Goal: Book appointment/travel/reservation

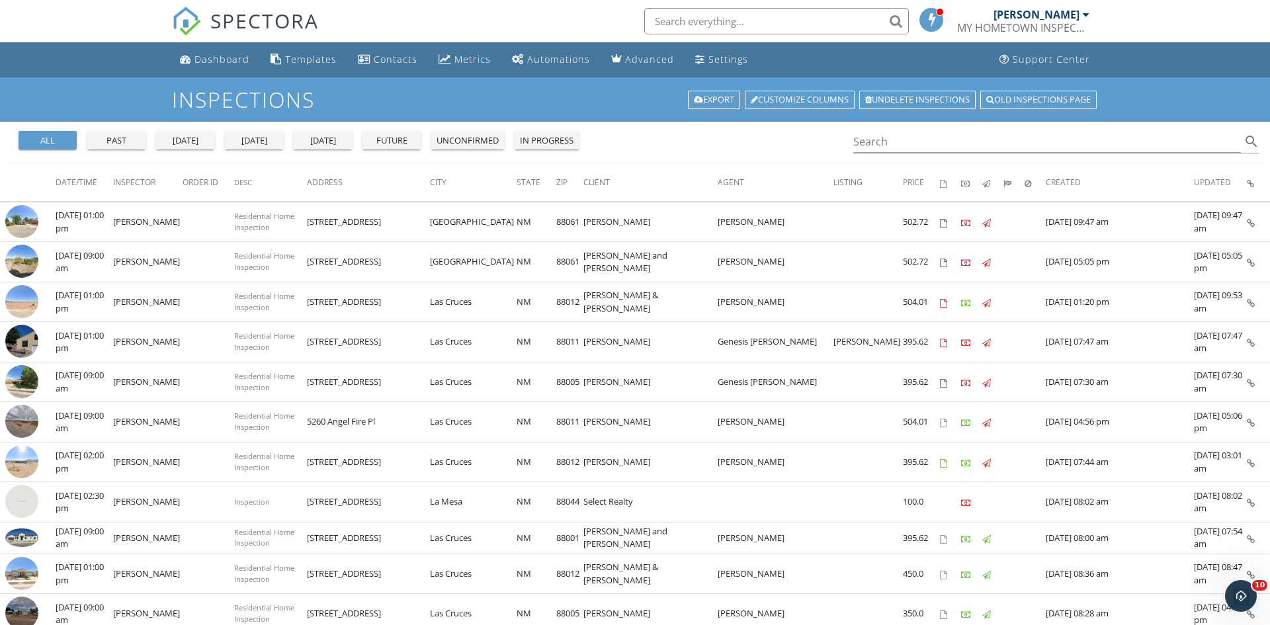
click at [1083, 19] on div at bounding box center [1086, 14] width 7 height 11
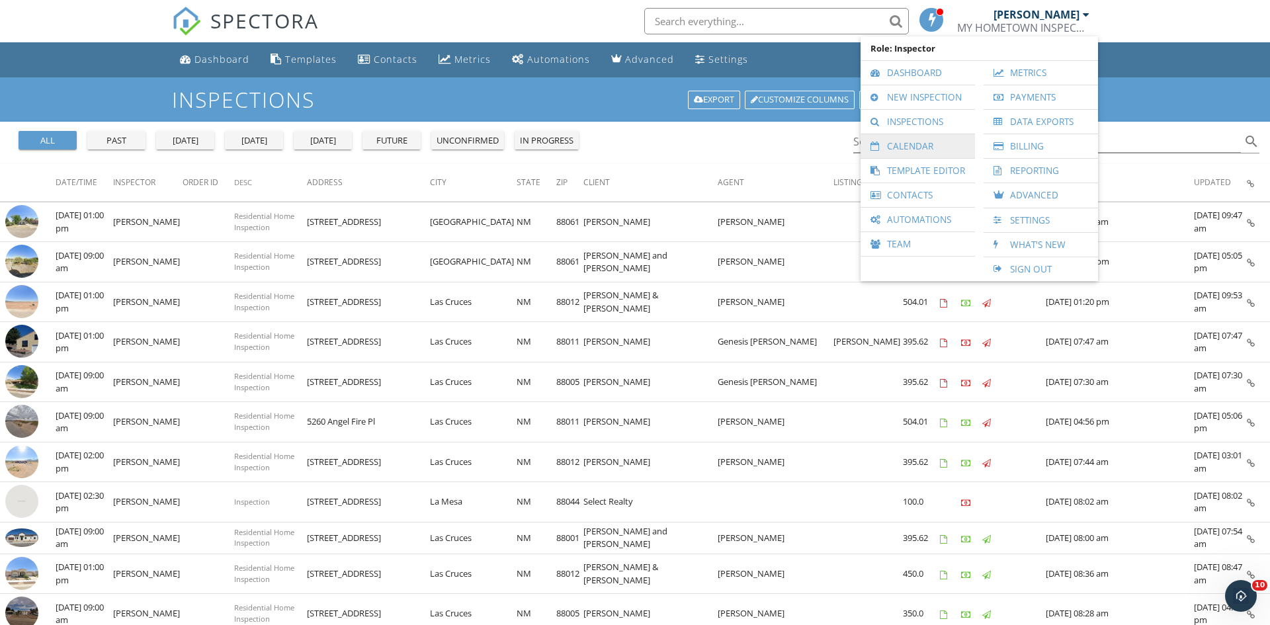
click at [916, 150] on link "Calendar" at bounding box center [917, 146] width 101 height 24
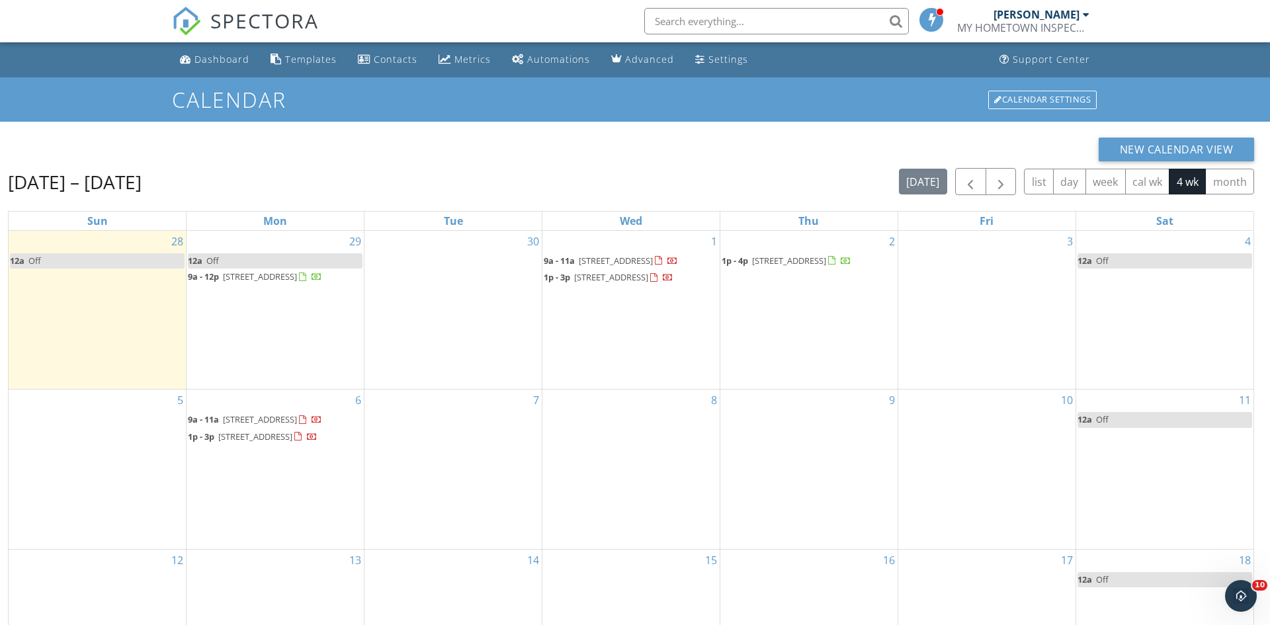
click at [1010, 329] on div "3" at bounding box center [986, 310] width 177 height 158
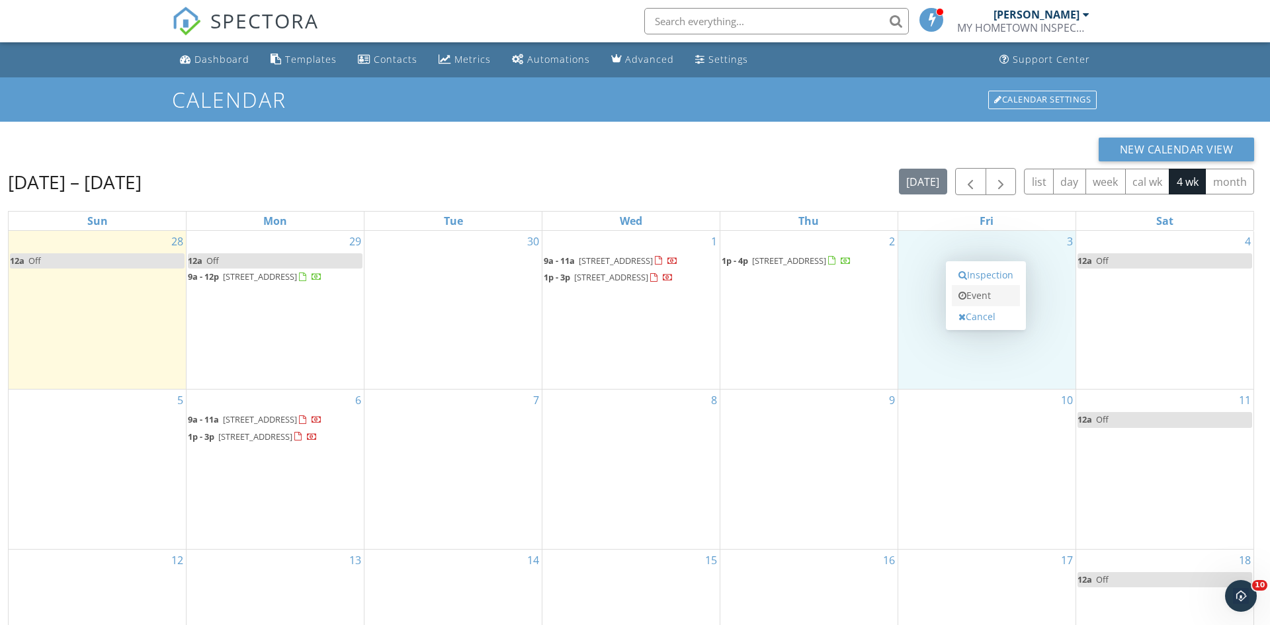
click at [984, 300] on link "Event" at bounding box center [986, 295] width 68 height 21
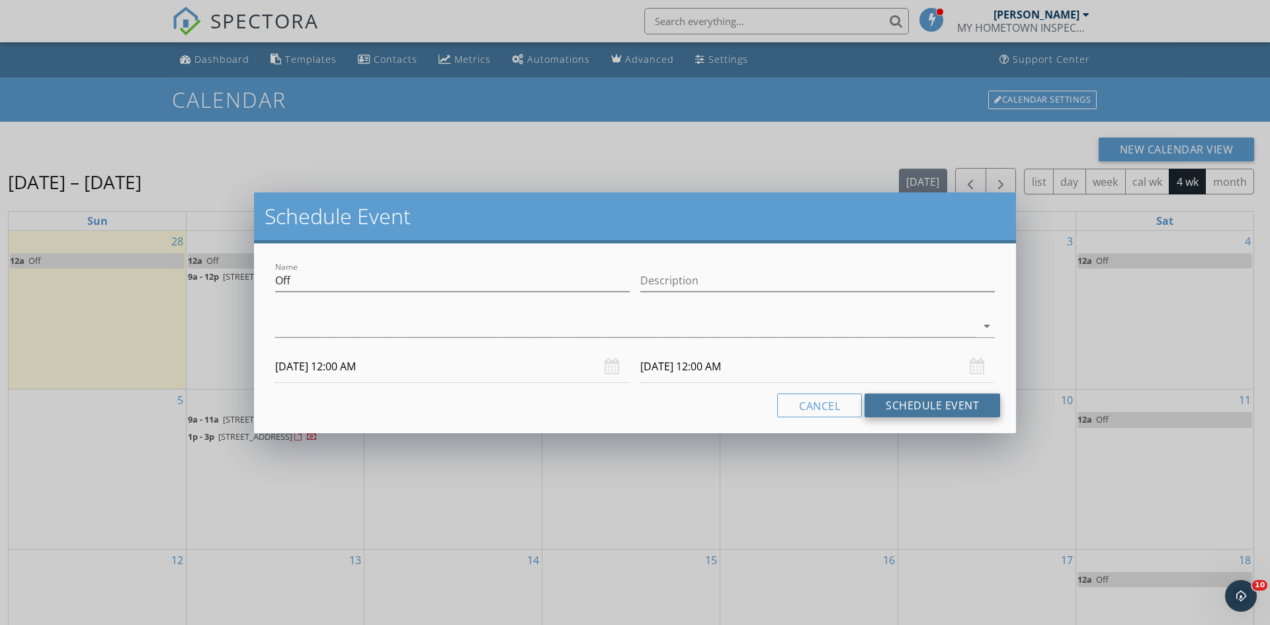
click at [905, 409] on button "Schedule Event" at bounding box center [933, 406] width 136 height 24
click at [566, 327] on div at bounding box center [625, 327] width 701 height 22
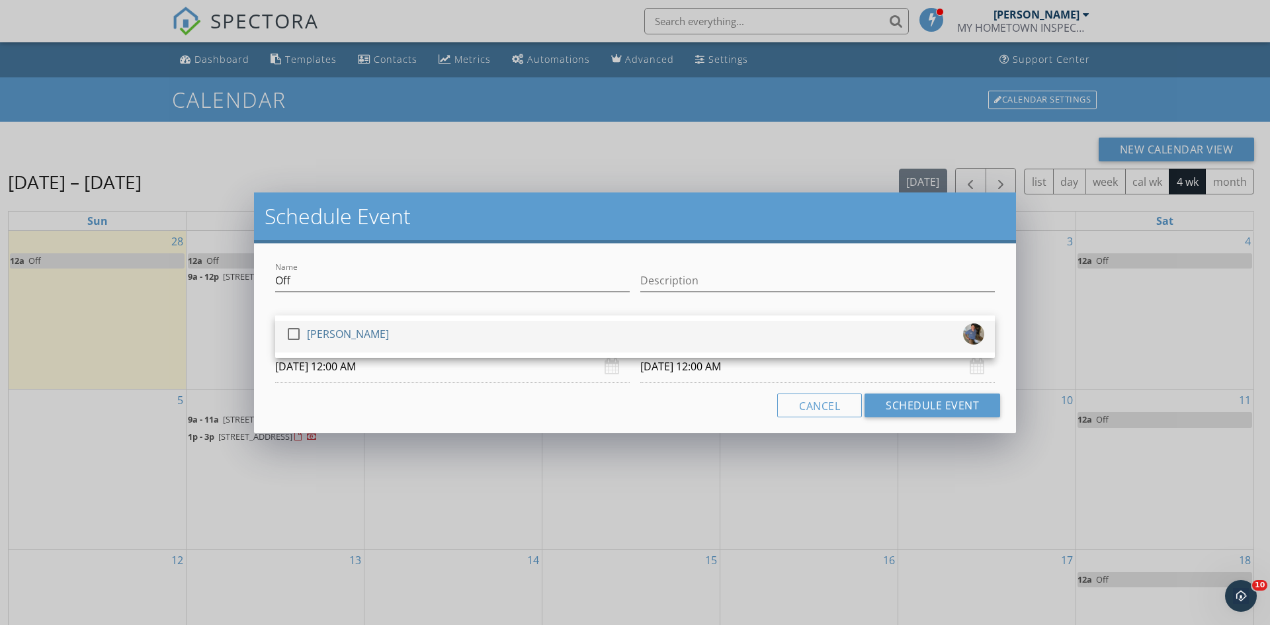
click at [564, 333] on div "check_box_outline_blank Miranda Otero" at bounding box center [635, 336] width 699 height 26
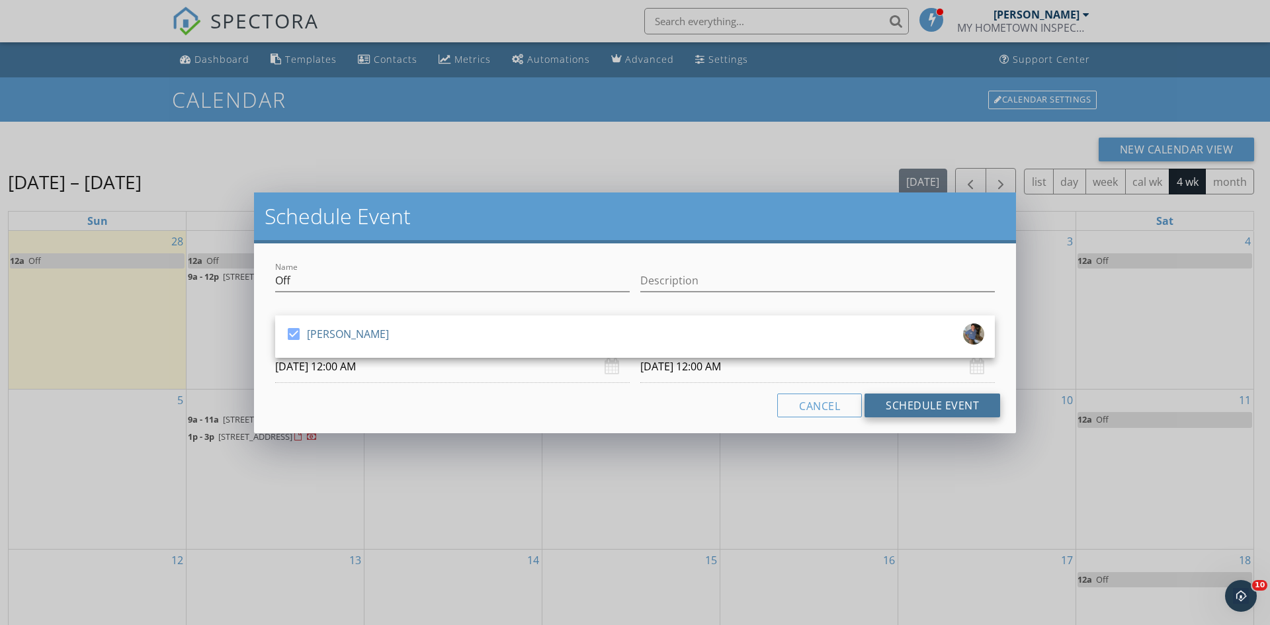
click at [957, 409] on button "Schedule Event" at bounding box center [933, 406] width 136 height 24
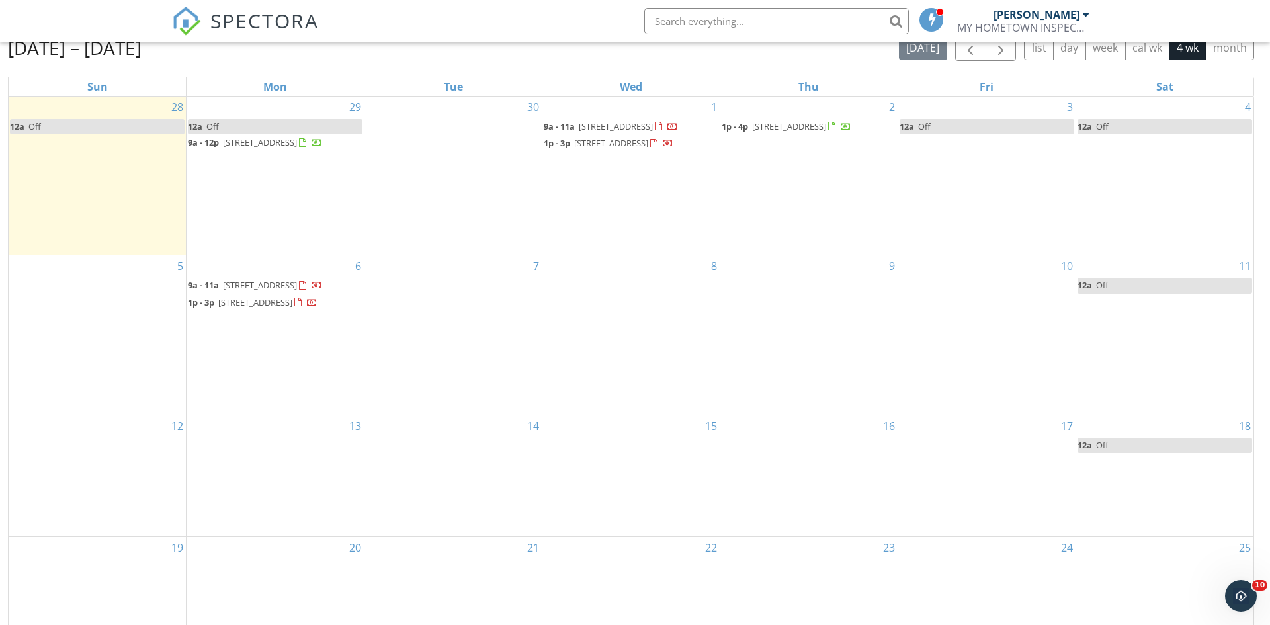
scroll to position [176, 0]
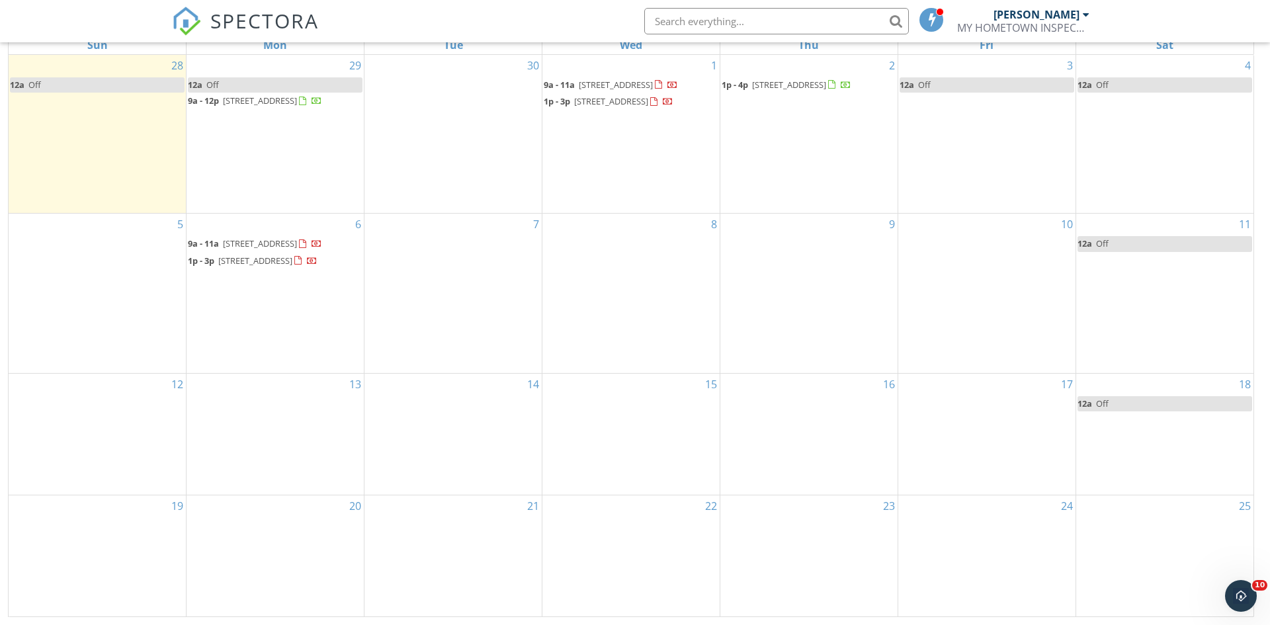
click at [1151, 556] on div "25" at bounding box center [1164, 555] width 177 height 121
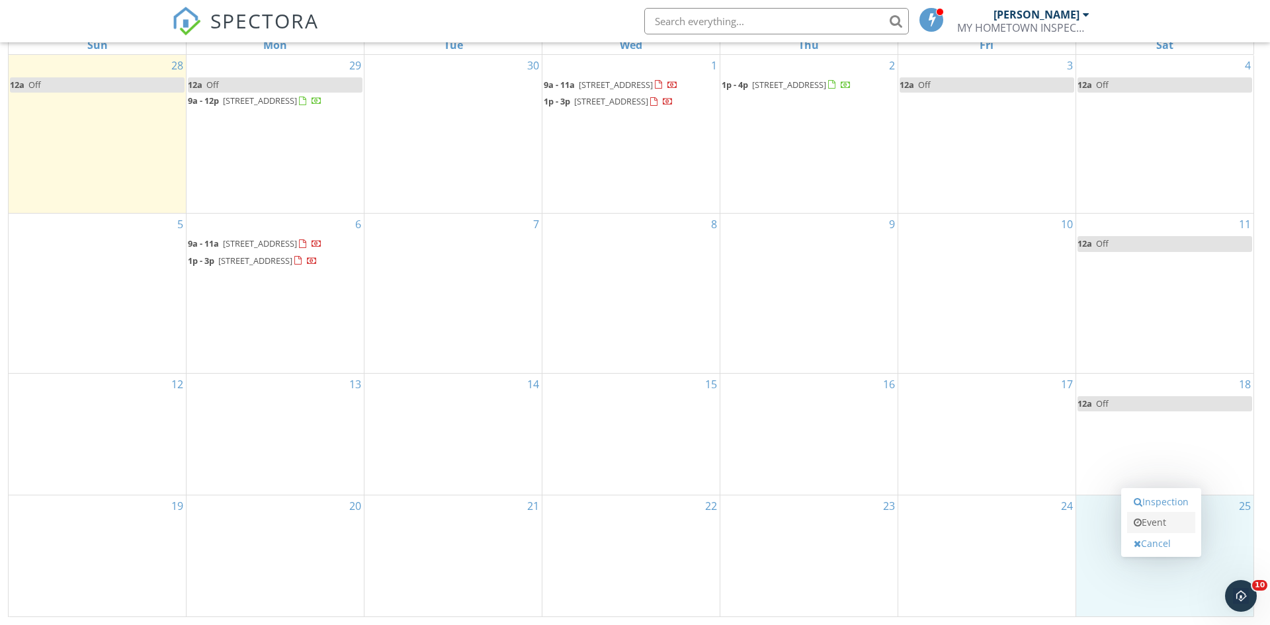
click at [1174, 517] on link "Event" at bounding box center [1161, 522] width 68 height 21
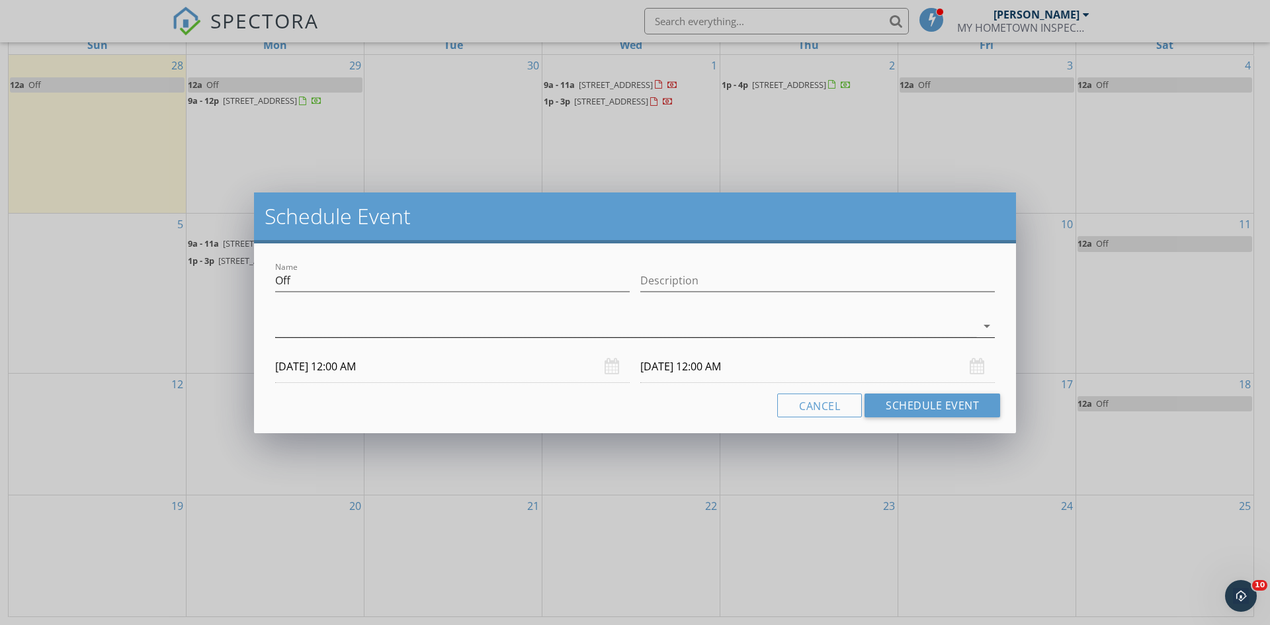
click at [744, 325] on div at bounding box center [625, 327] width 701 height 22
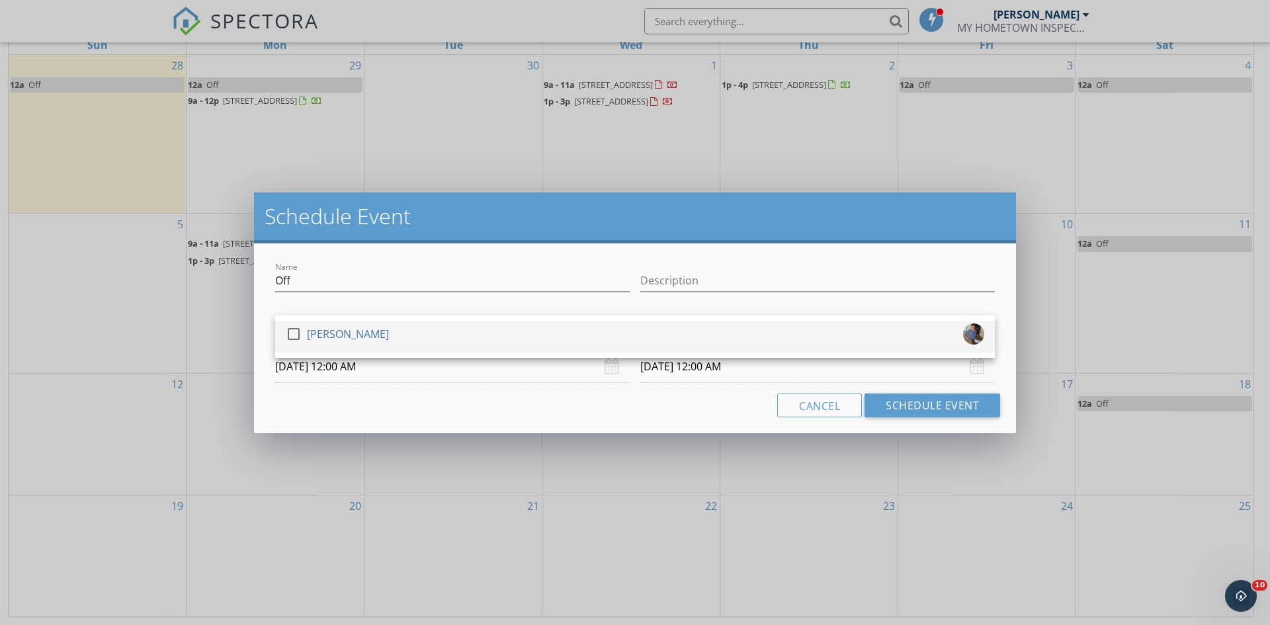
click at [704, 343] on div "check_box_outline_blank Miranda Otero" at bounding box center [635, 336] width 699 height 26
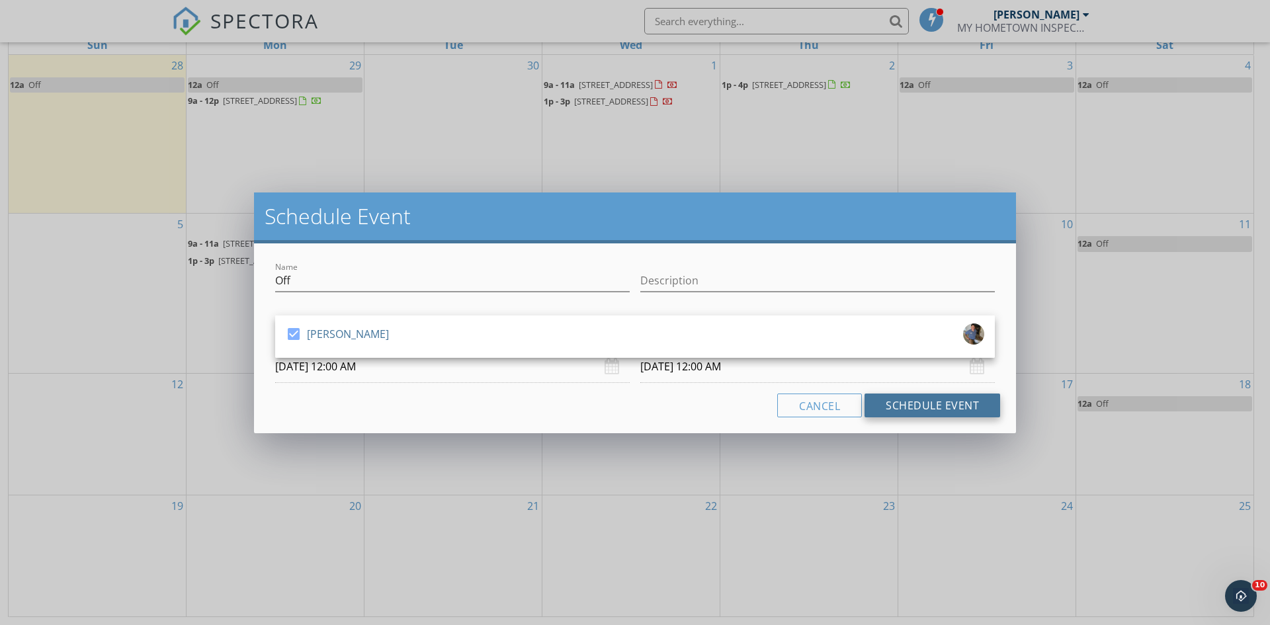
click at [918, 412] on button "Schedule Event" at bounding box center [933, 406] width 136 height 24
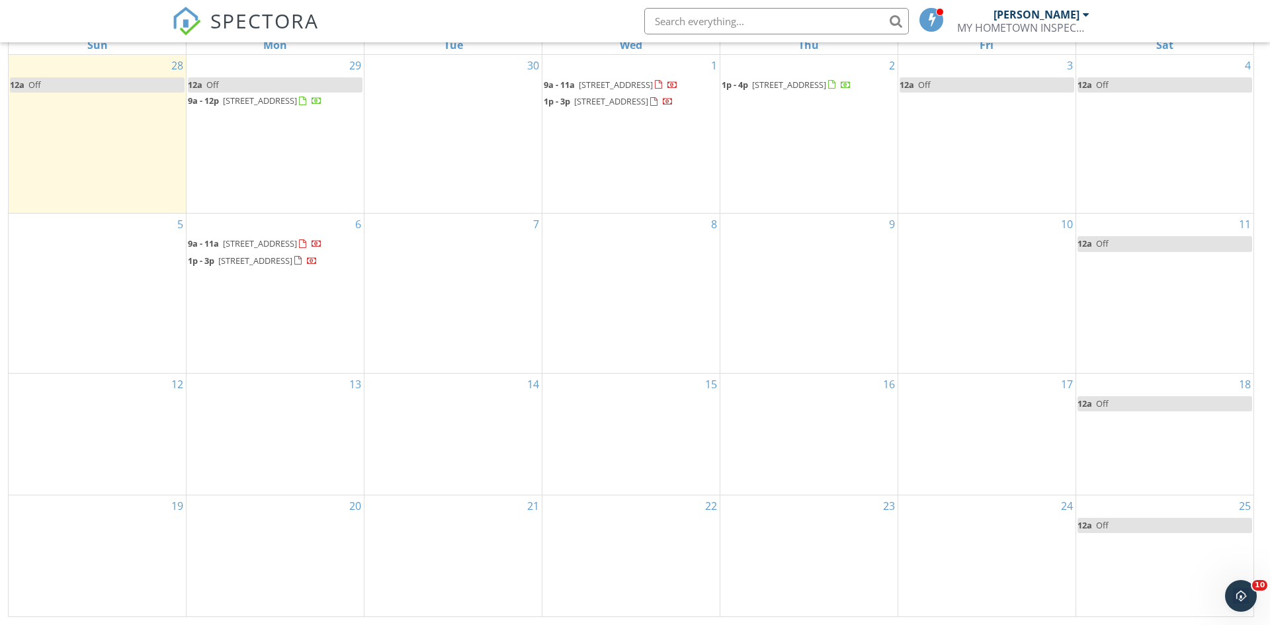
click at [994, 468] on div "17" at bounding box center [986, 435] width 177 height 122
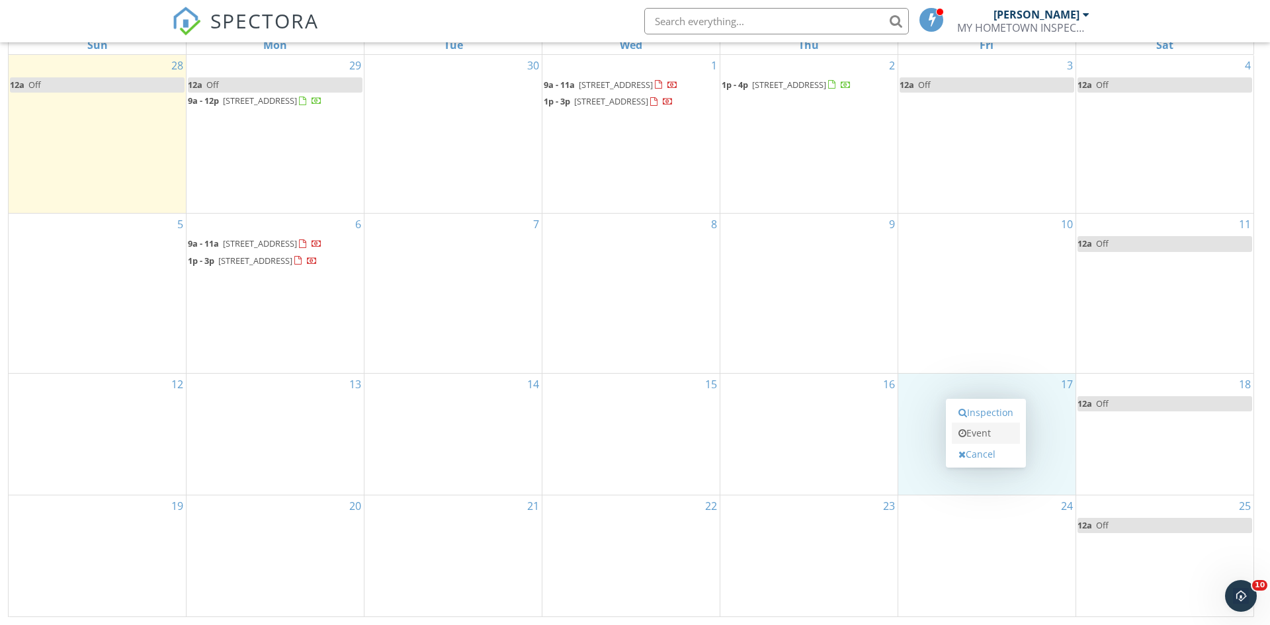
click at [986, 438] on link "Event" at bounding box center [986, 433] width 68 height 21
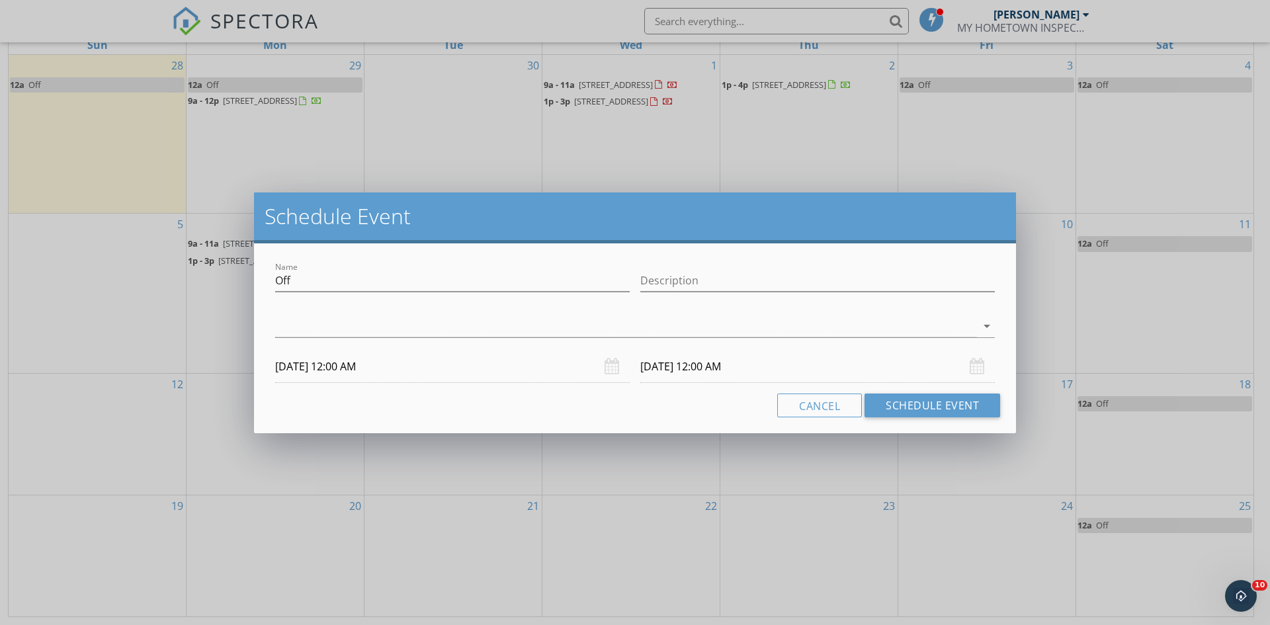
click at [456, 308] on div "arrow_drop_down" at bounding box center [635, 329] width 720 height 43
click at [452, 322] on div at bounding box center [625, 327] width 701 height 22
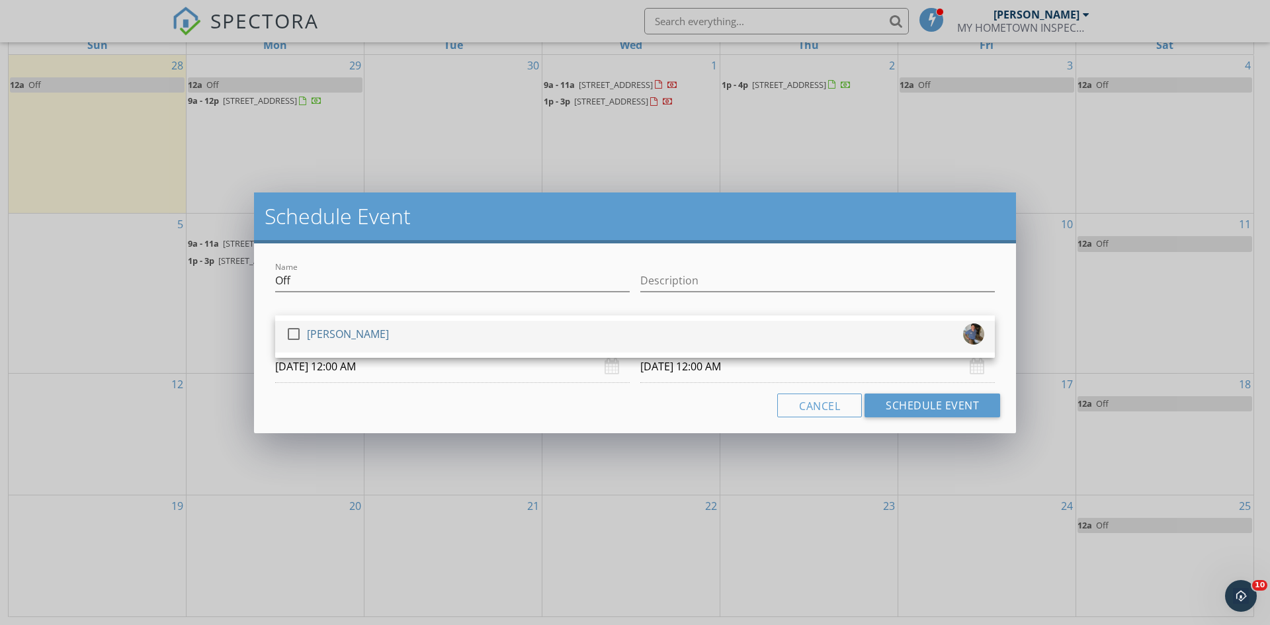
click at [448, 336] on div "check_box_outline_blank Miranda Otero" at bounding box center [635, 336] width 699 height 26
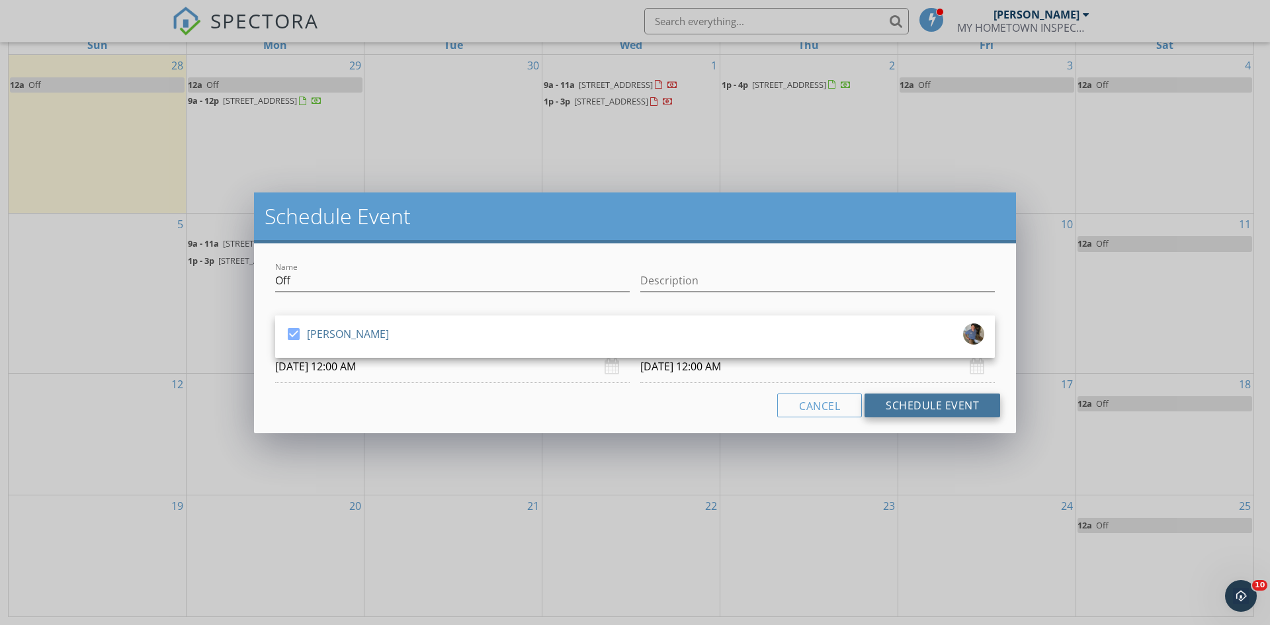
click at [948, 410] on button "Schedule Event" at bounding box center [933, 406] width 136 height 24
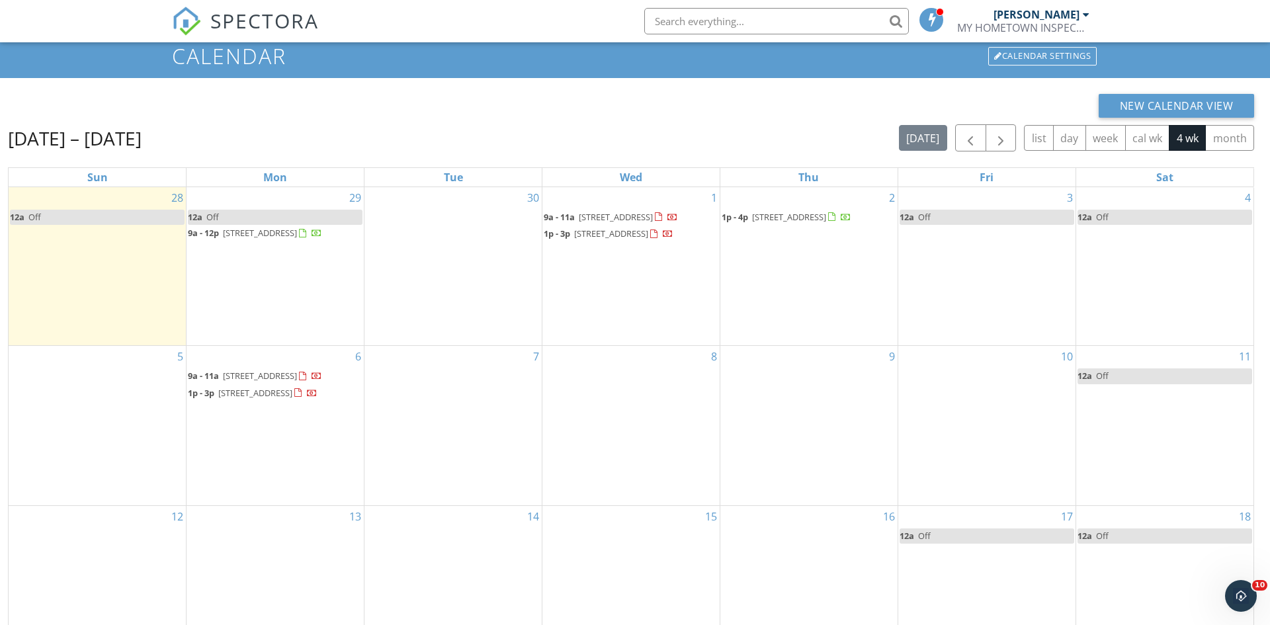
scroll to position [43, 0]
